Goal: Information Seeking & Learning: Learn about a topic

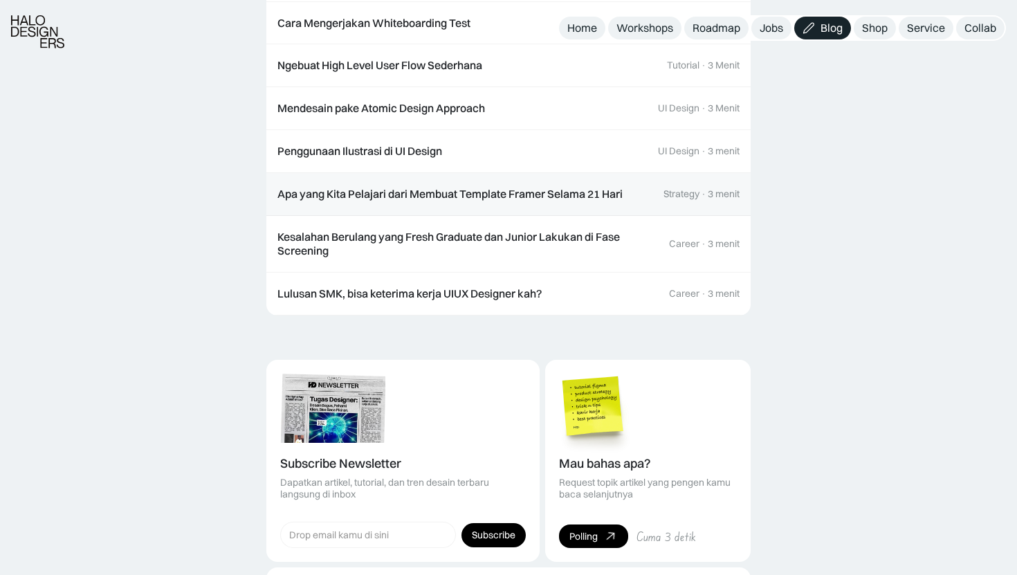
scroll to position [1600, 0]
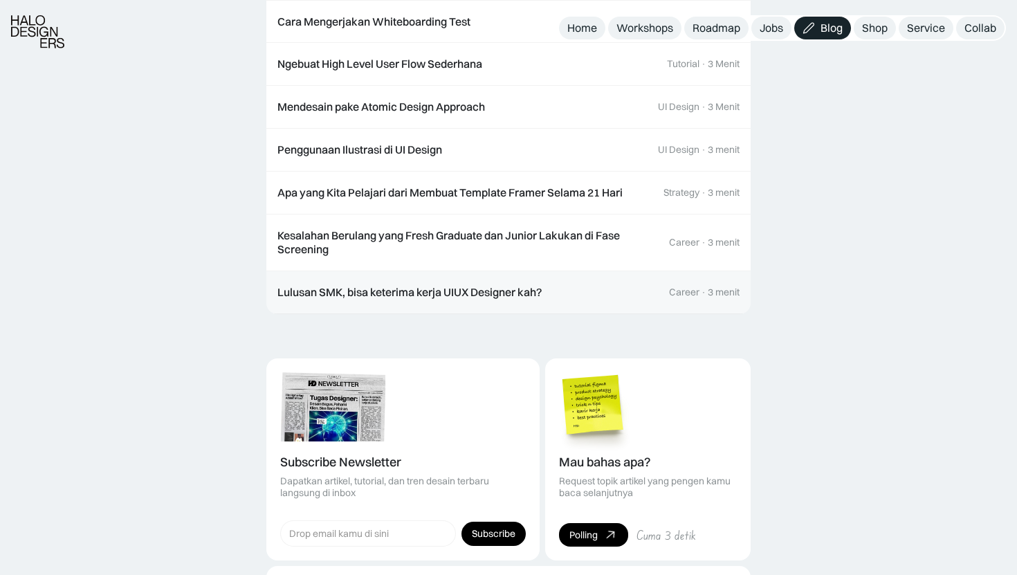
click at [375, 285] on div "Lulusan SMK, bisa keterima kerja UIUX Designer kah?" at bounding box center [409, 292] width 264 height 15
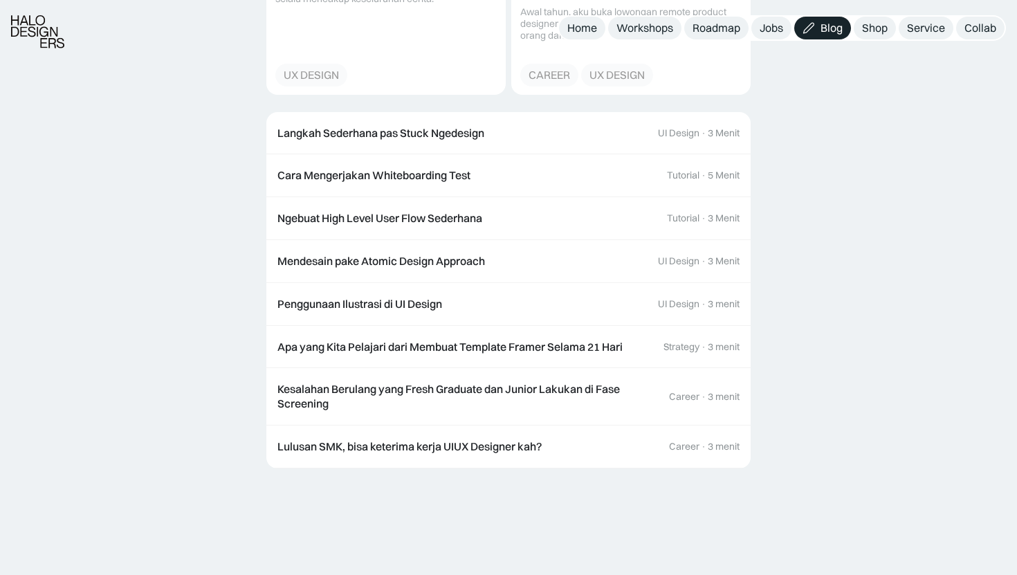
scroll to position [3420, 0]
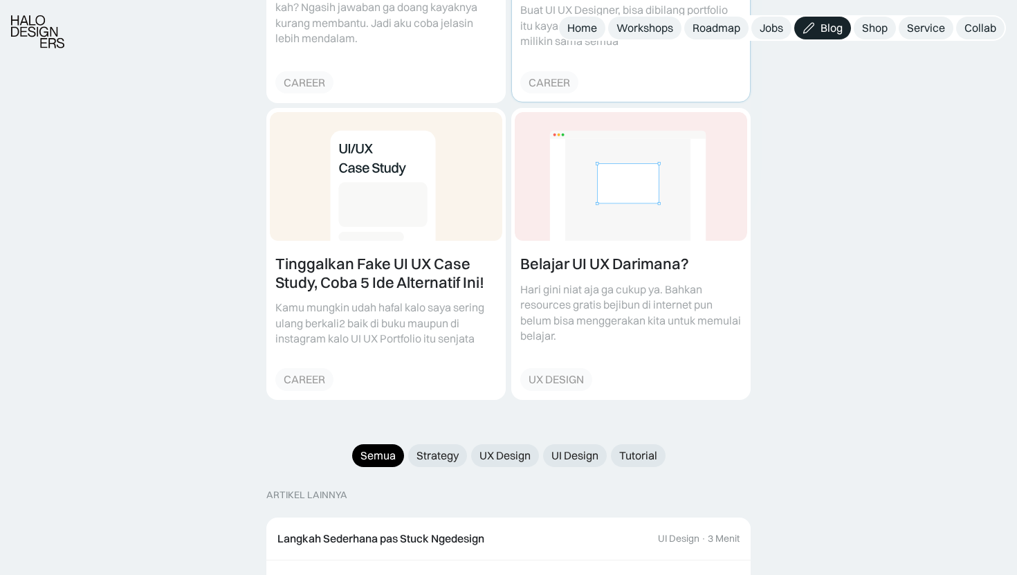
scroll to position [1146, 0]
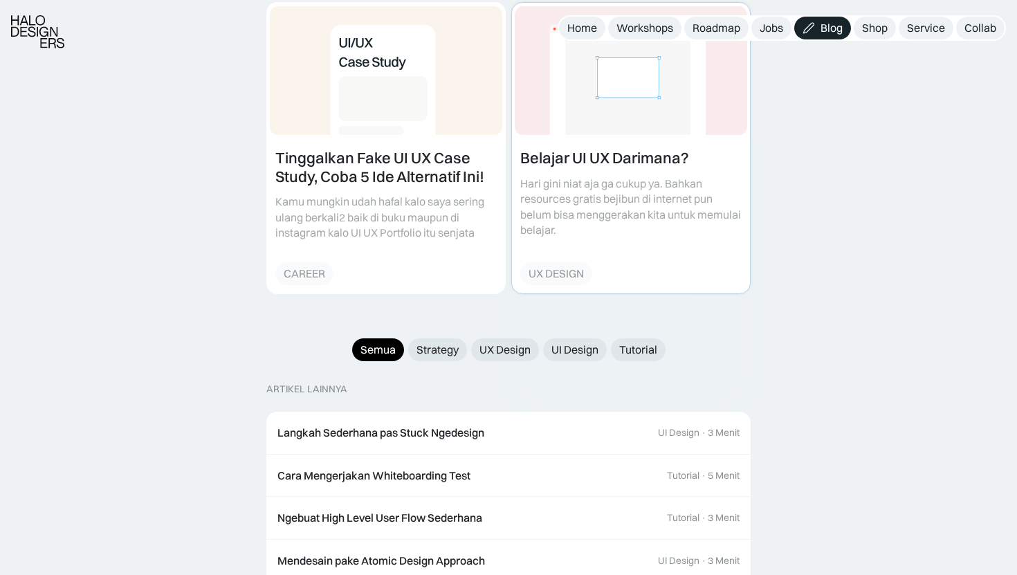
click at [567, 117] on link at bounding box center [631, 148] width 238 height 291
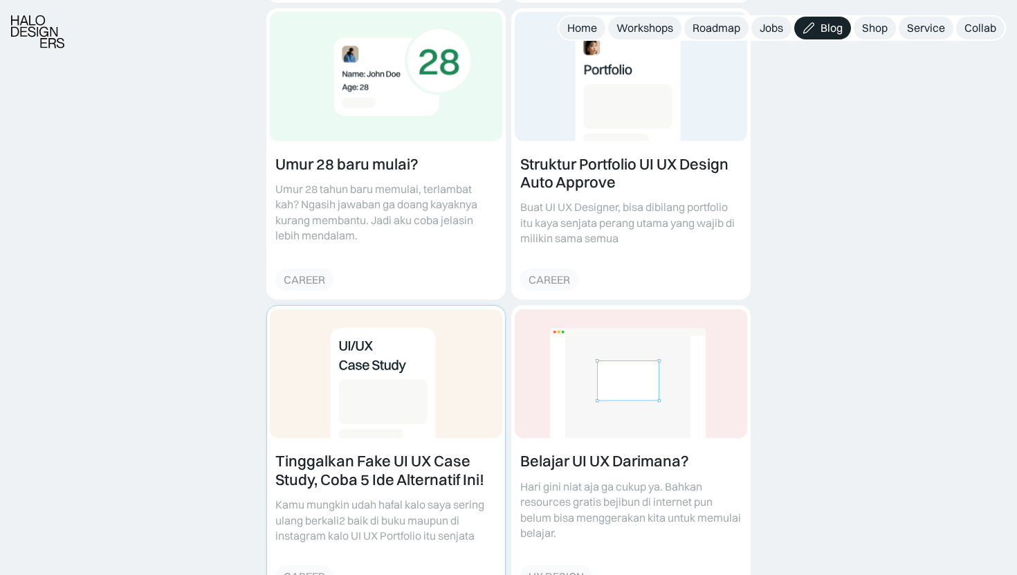
scroll to position [853, 0]
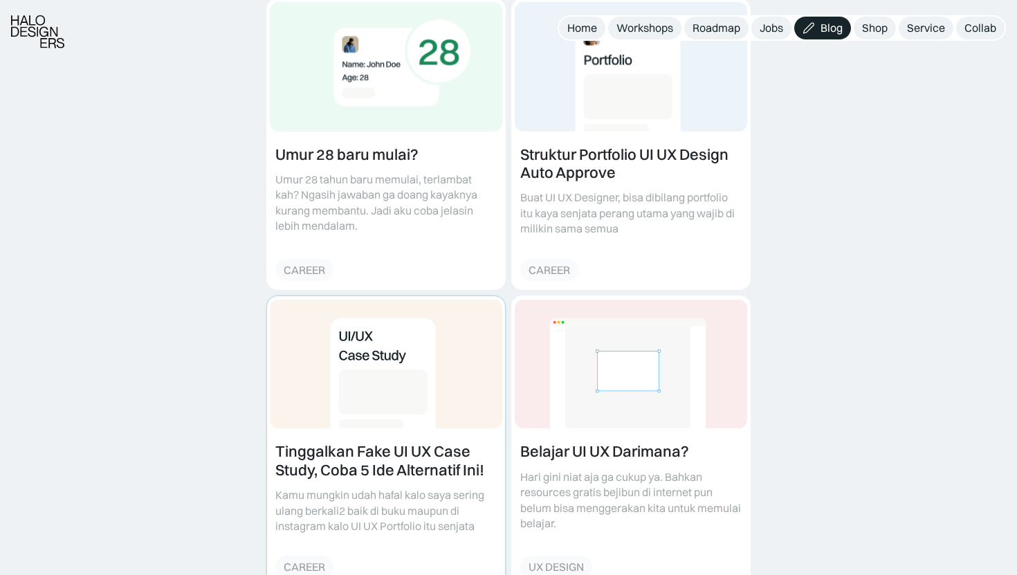
click at [358, 402] on link at bounding box center [386, 441] width 238 height 291
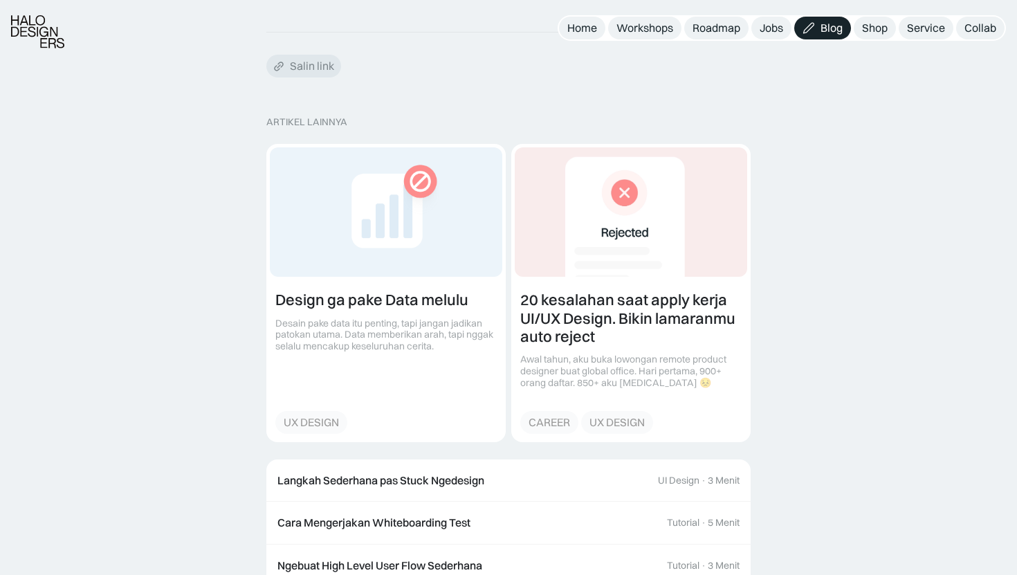
scroll to position [2859, 0]
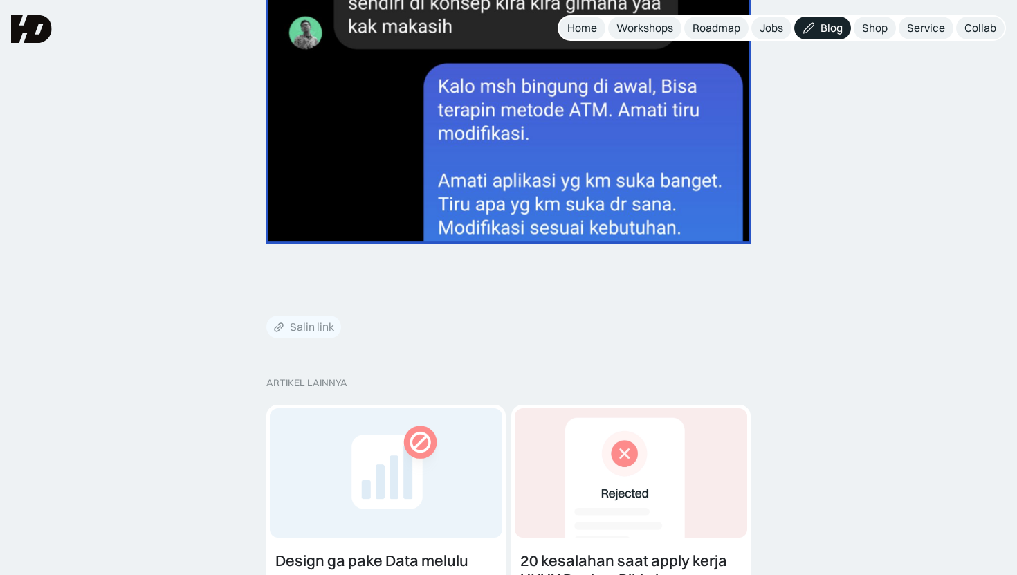
click at [319, 322] on div "Salin link" at bounding box center [312, 327] width 44 height 15
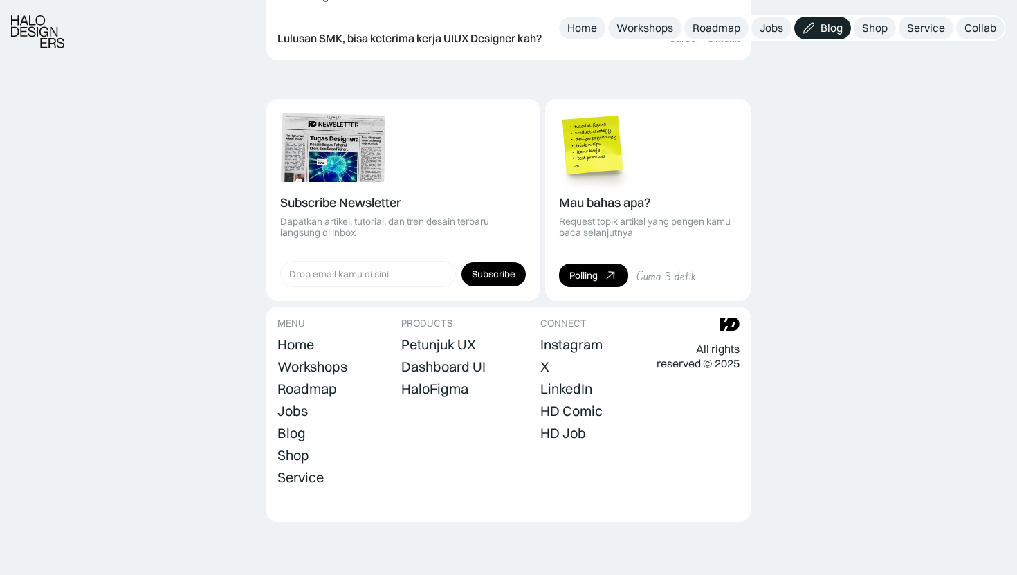
scroll to position [3878, 0]
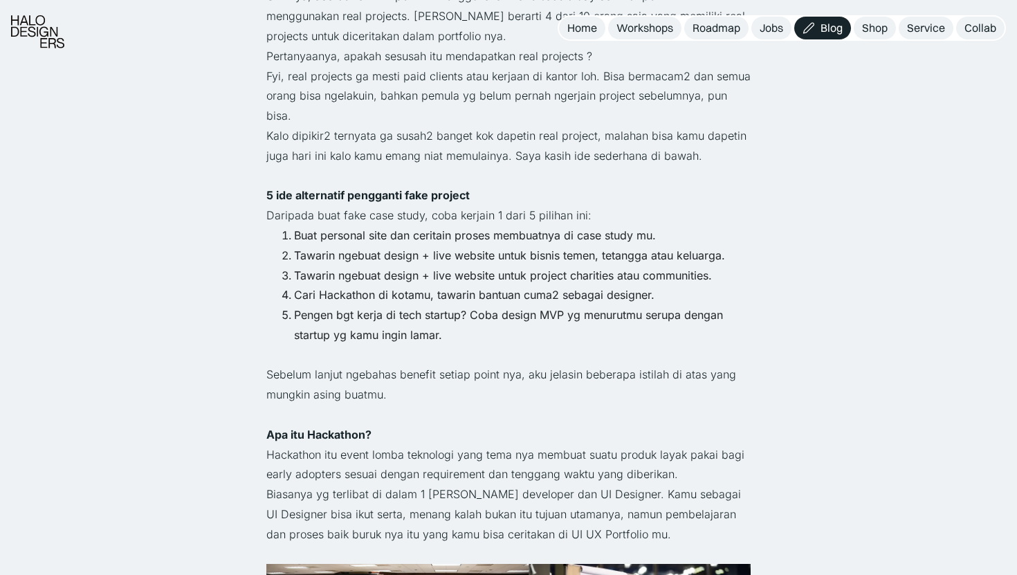
scroll to position [1394, 0]
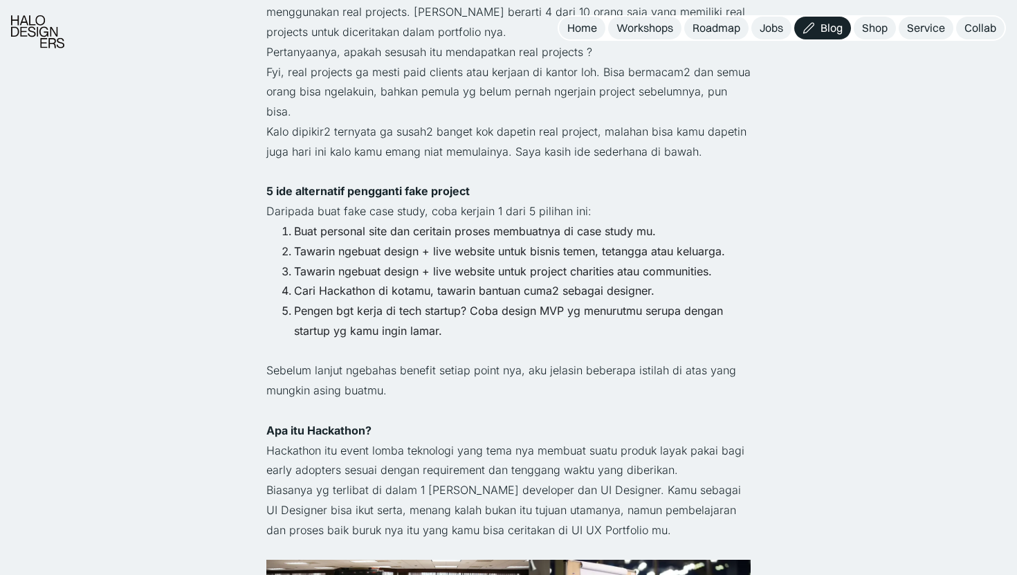
click at [562, 261] on li "Tawarin ngebuat design + live website untuk project charities atau communities." at bounding box center [522, 271] width 457 height 20
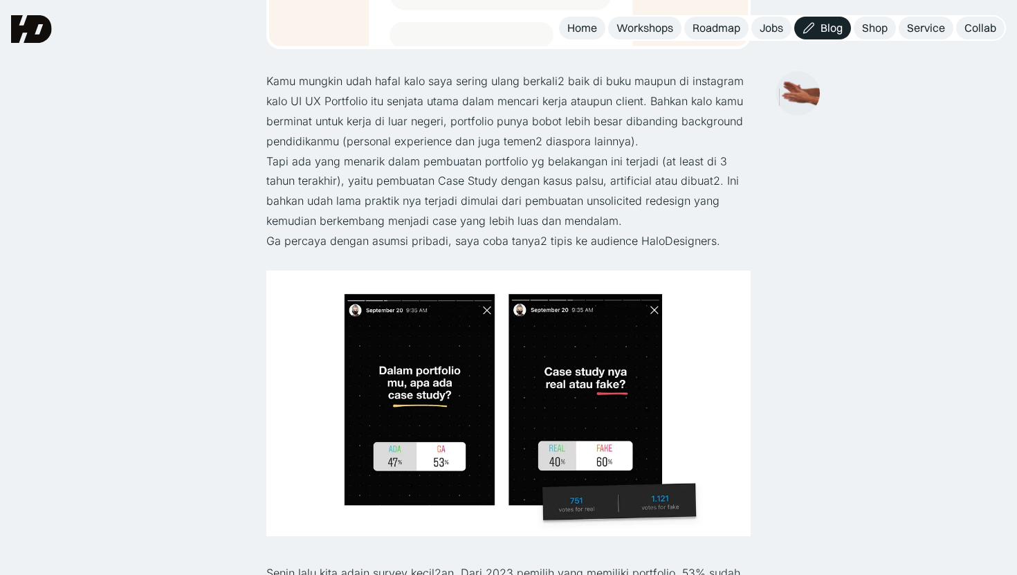
scroll to position [22, 0]
